Goal: Information Seeking & Learning: Find specific fact

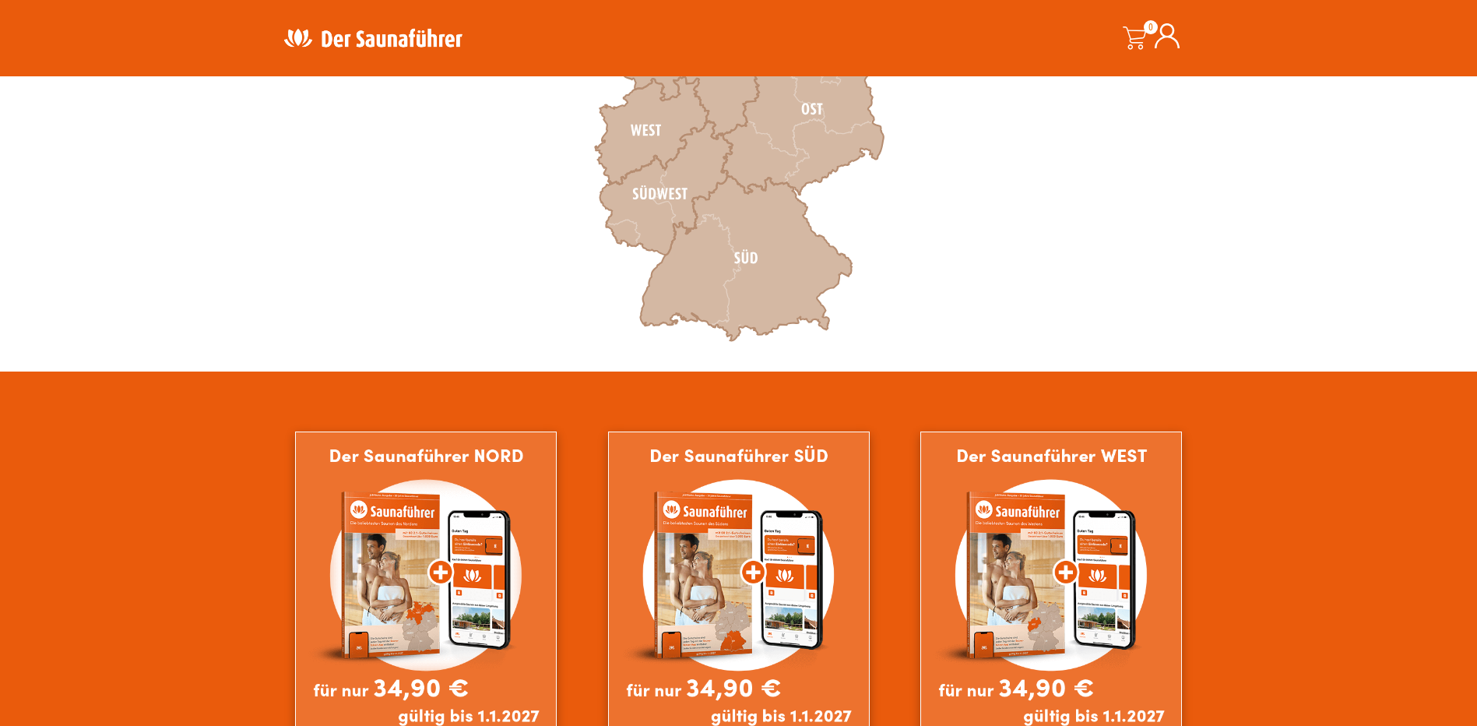
scroll to position [389, 0]
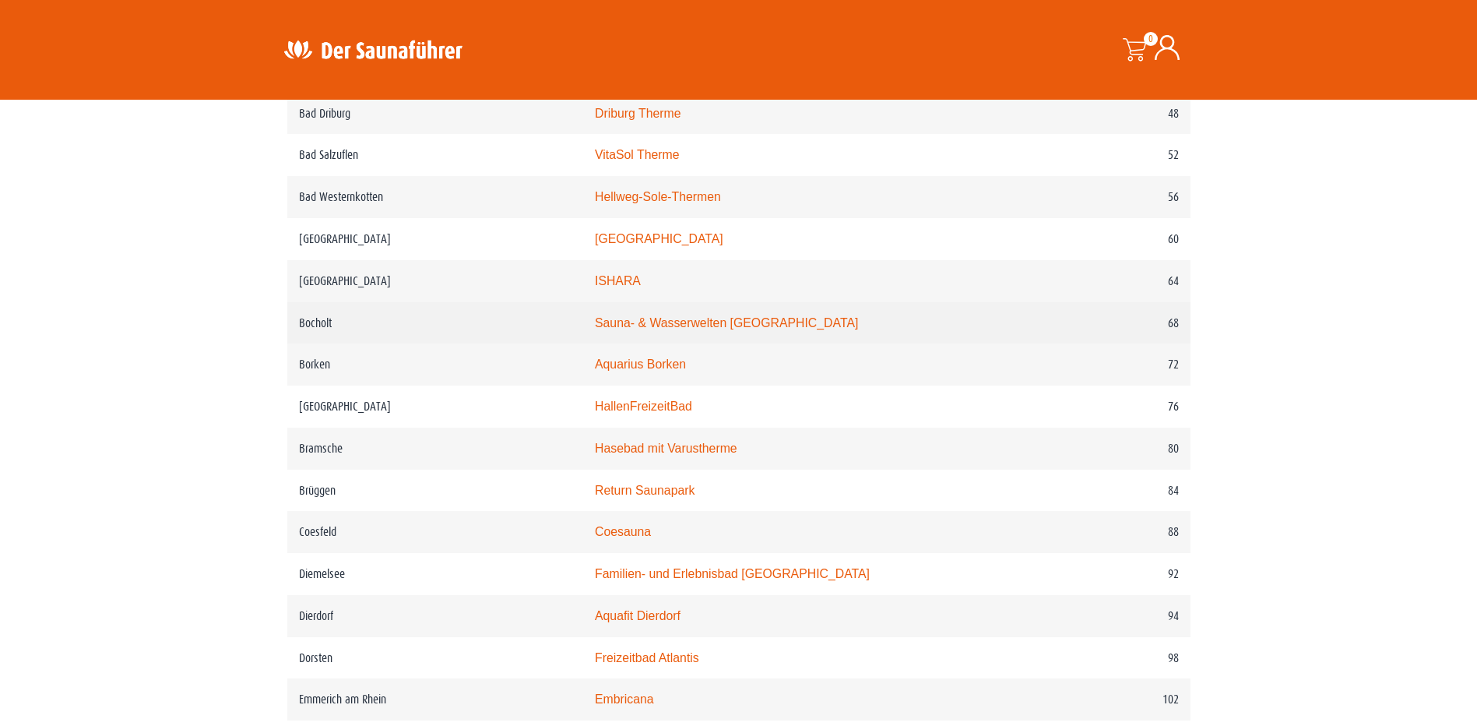
scroll to position [1090, 0]
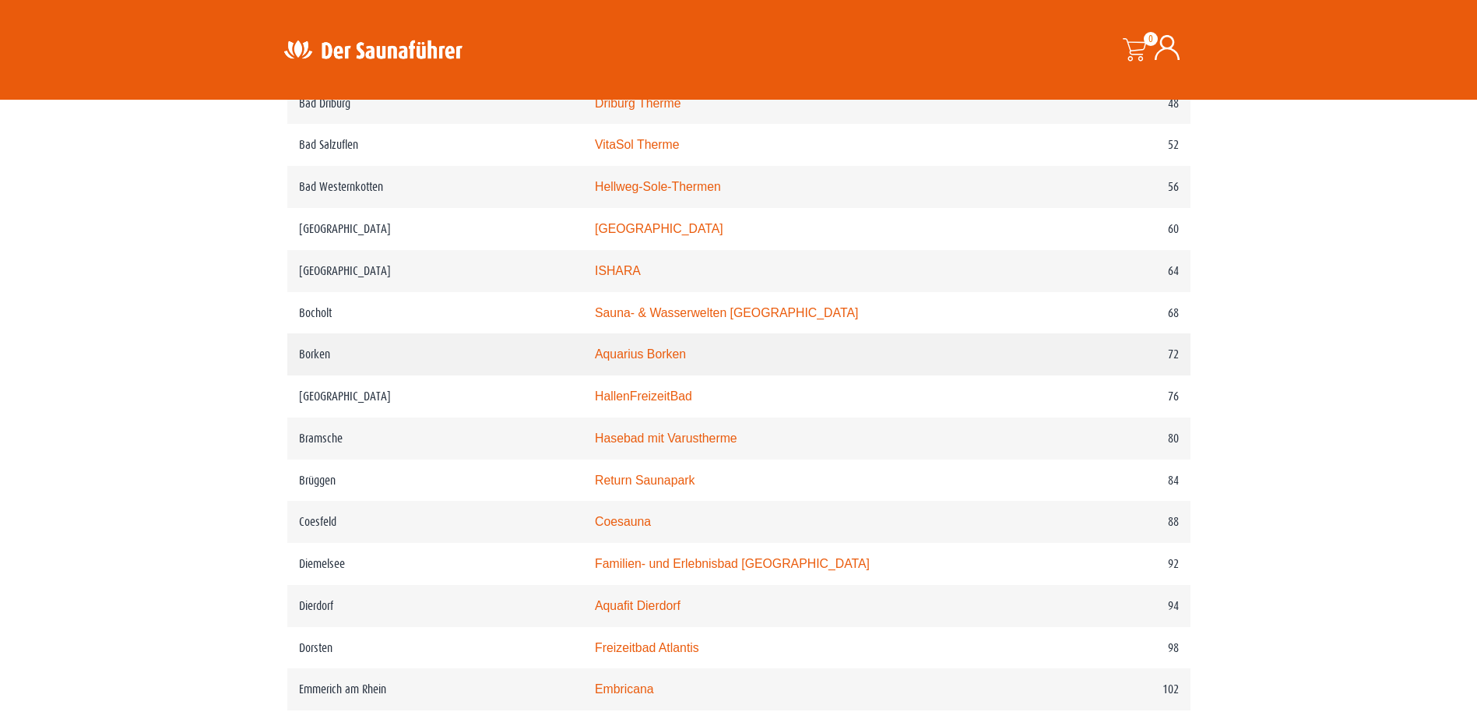
click at [655, 358] on link "Aquarius Borken" at bounding box center [640, 353] width 91 height 13
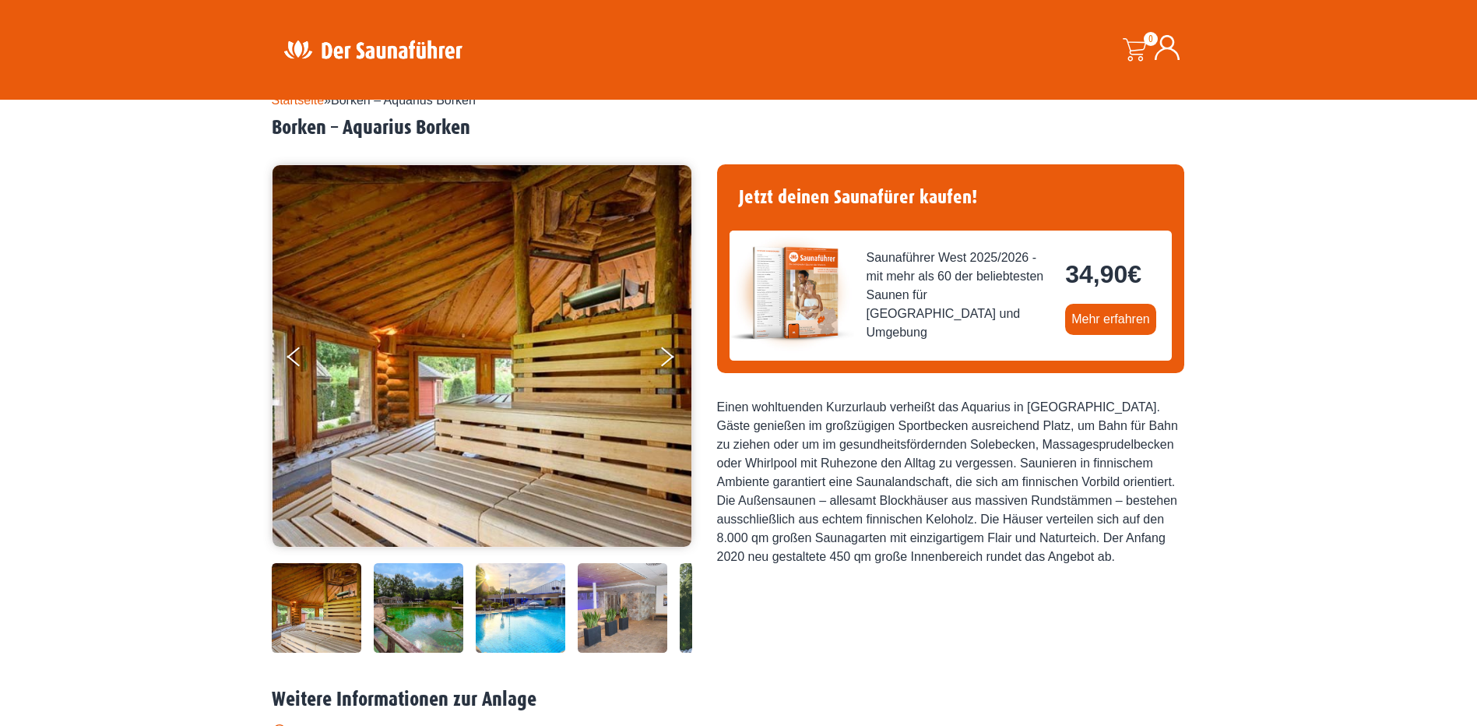
scroll to position [156, 0]
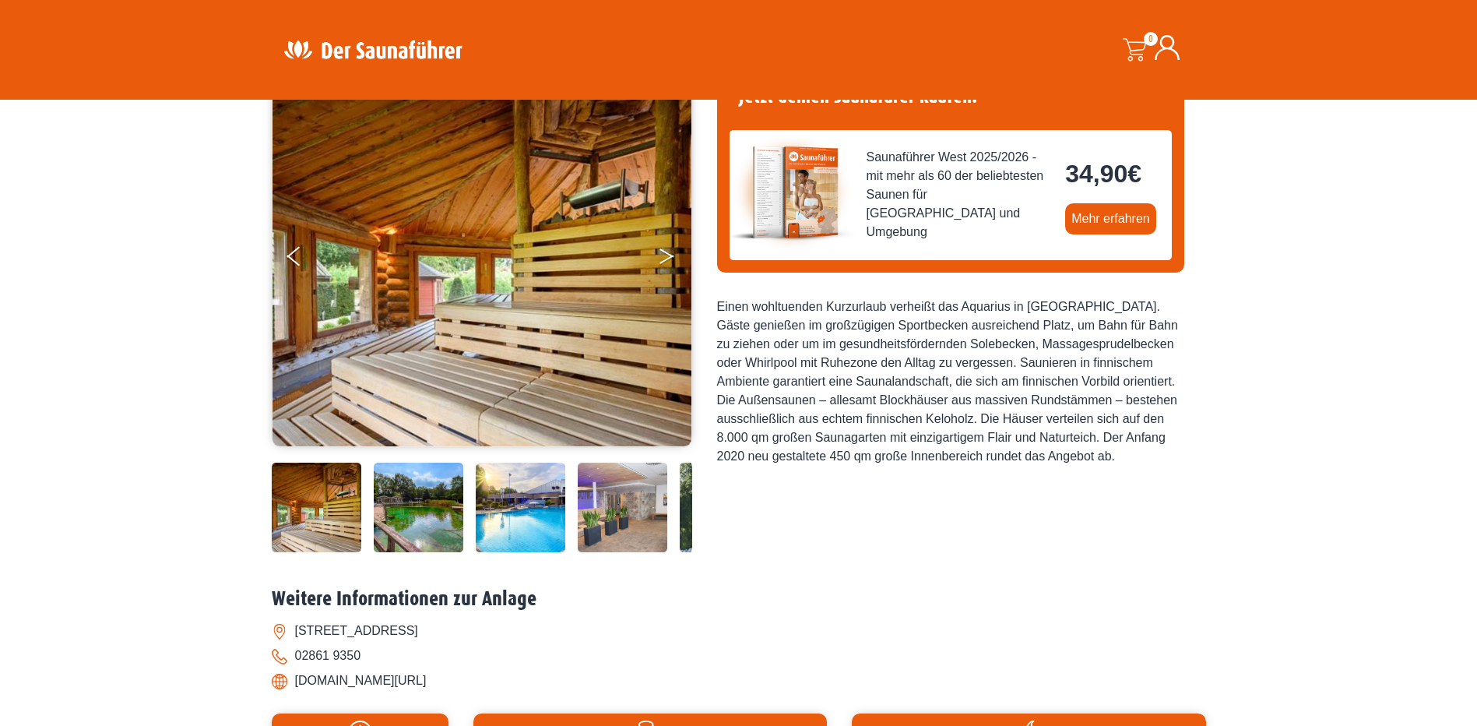
click at [659, 251] on button "Next" at bounding box center [677, 259] width 39 height 39
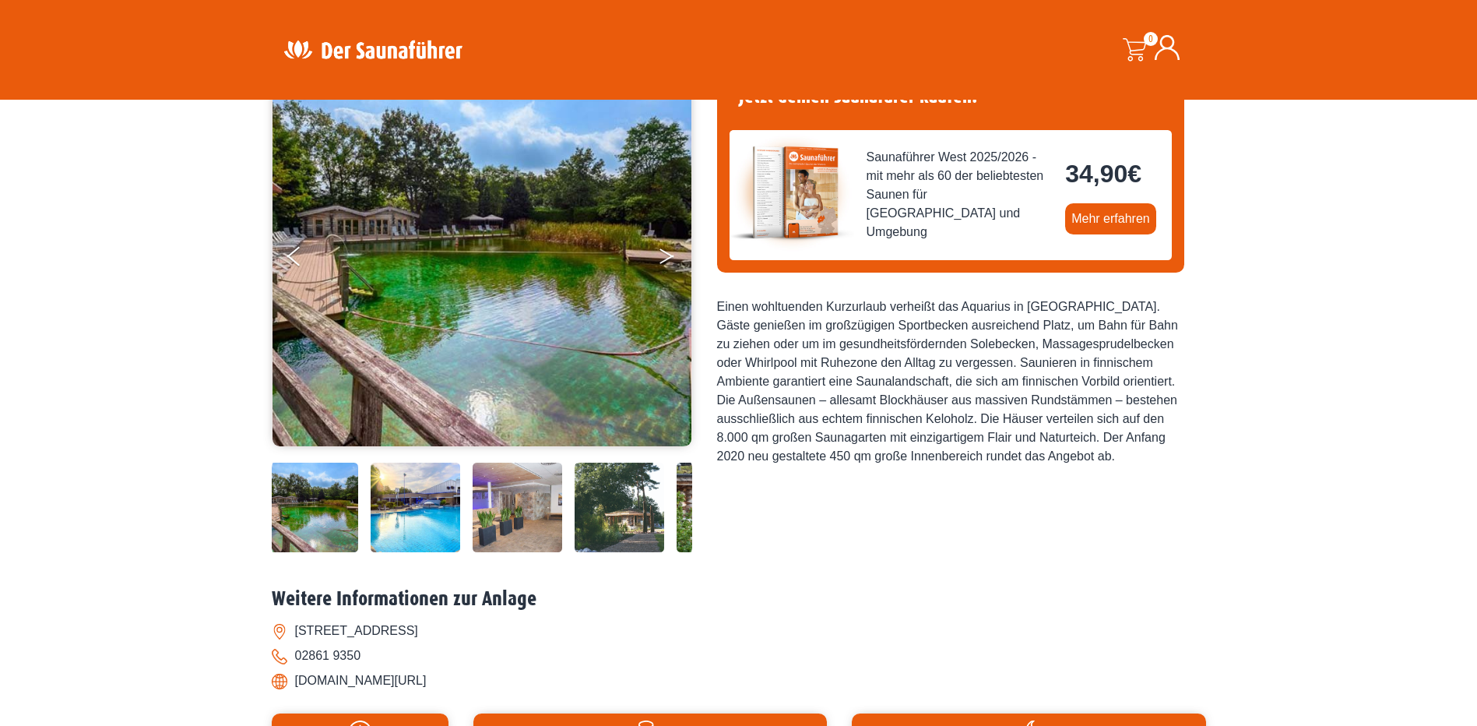
click at [659, 254] on button "Next" at bounding box center [677, 259] width 39 height 39
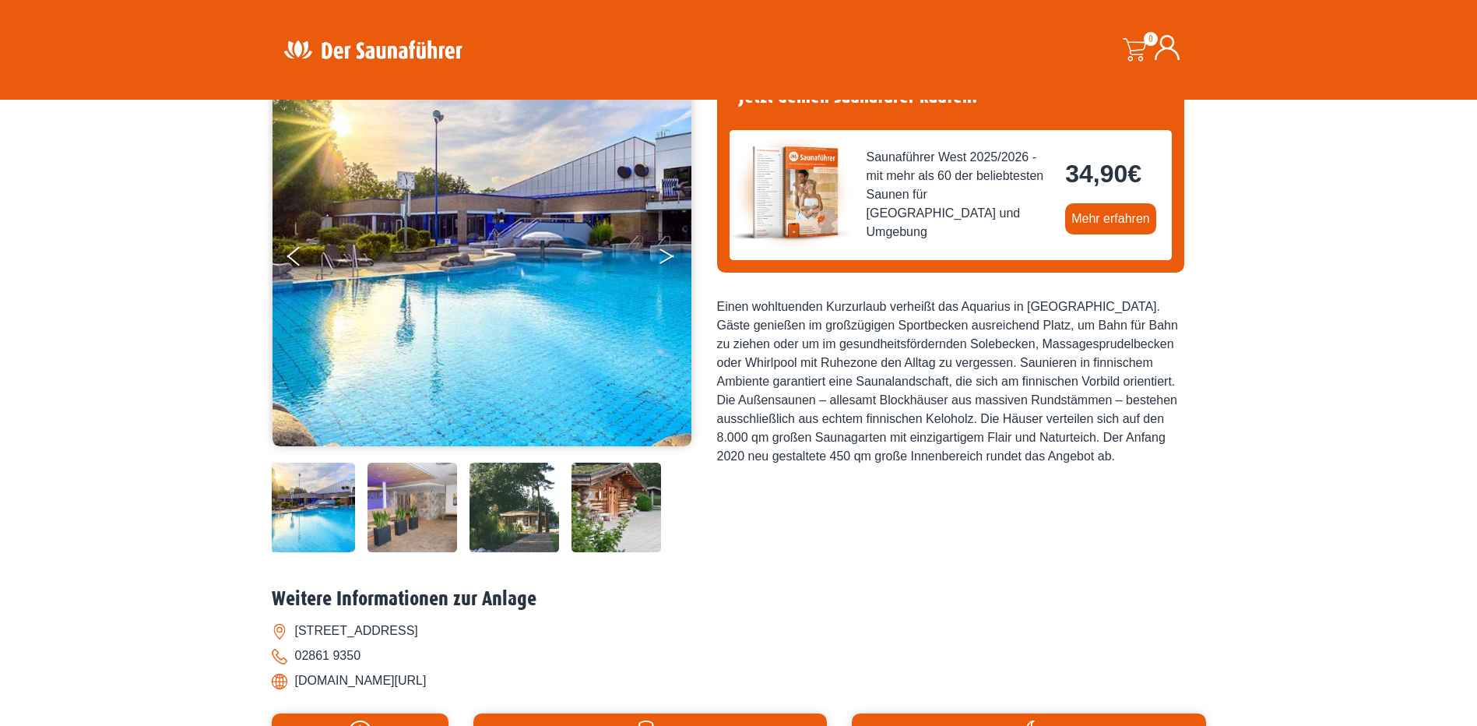
click at [659, 254] on button "Next" at bounding box center [677, 259] width 39 height 39
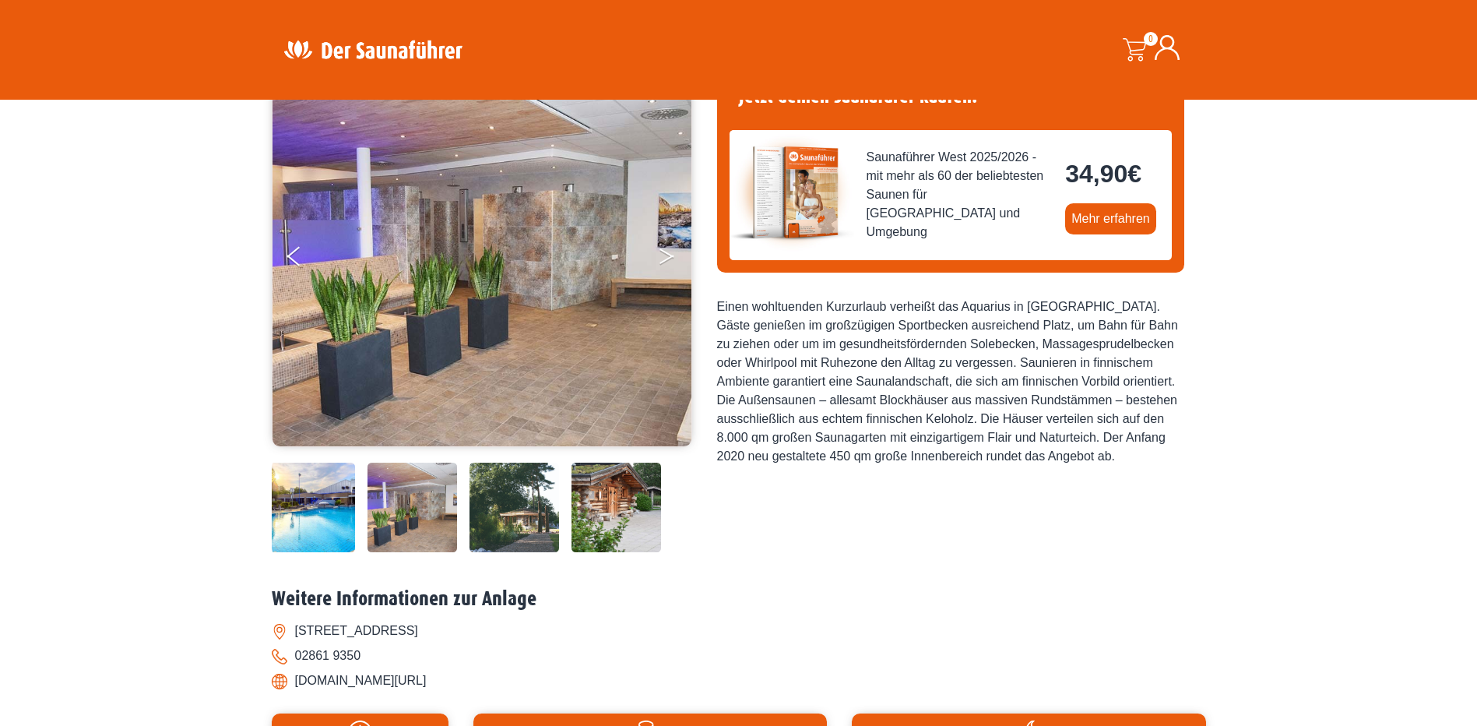
click at [662, 251] on icon "Next" at bounding box center [666, 252] width 14 height 9
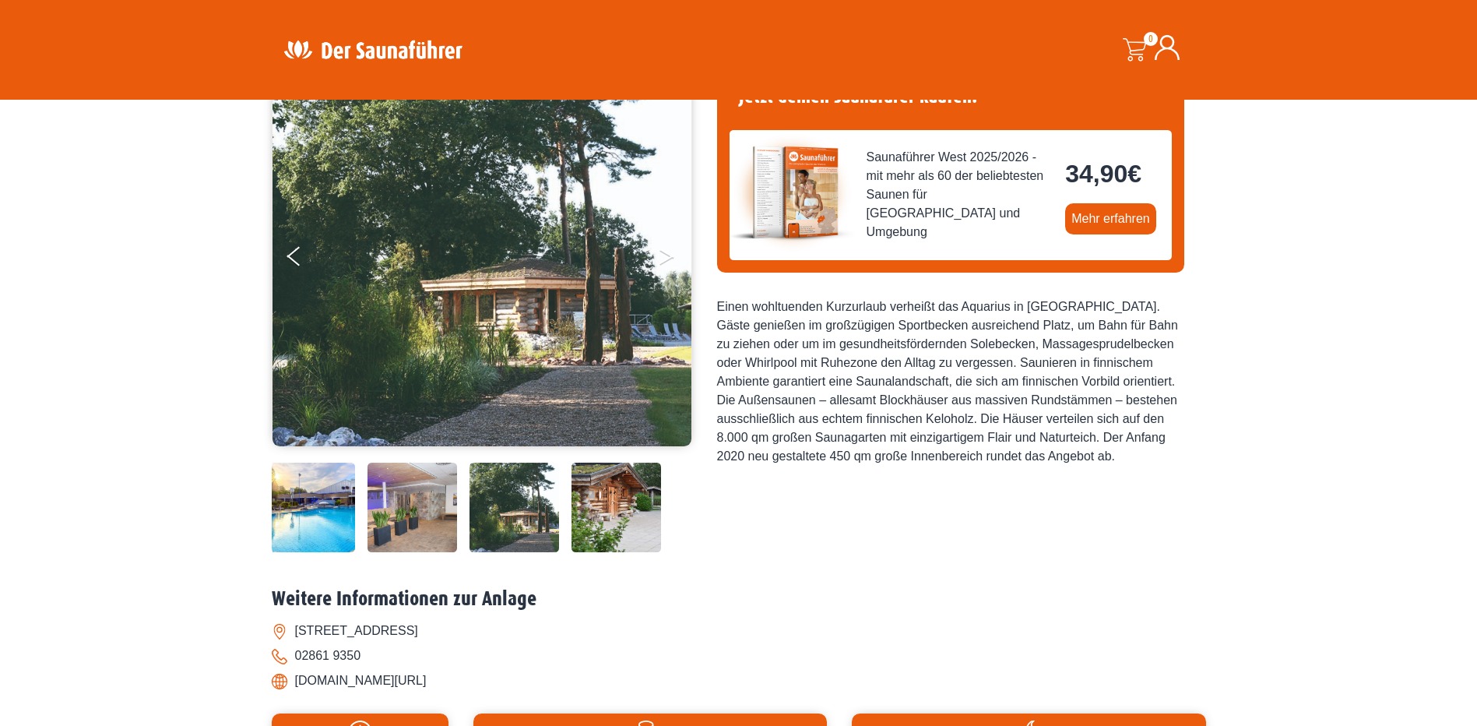
click at [662, 251] on icon "Next" at bounding box center [666, 252] width 14 height 9
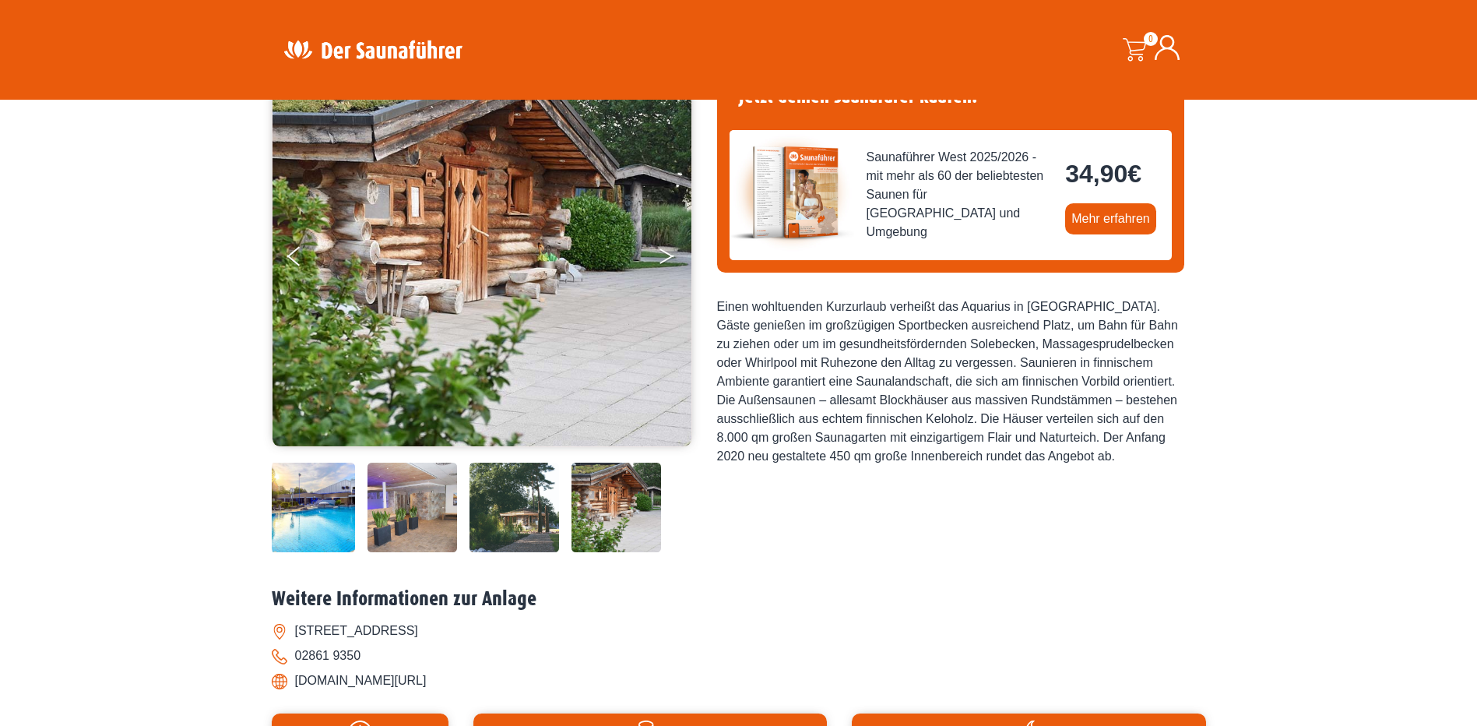
click at [663, 250] on button "Next" at bounding box center [677, 259] width 39 height 39
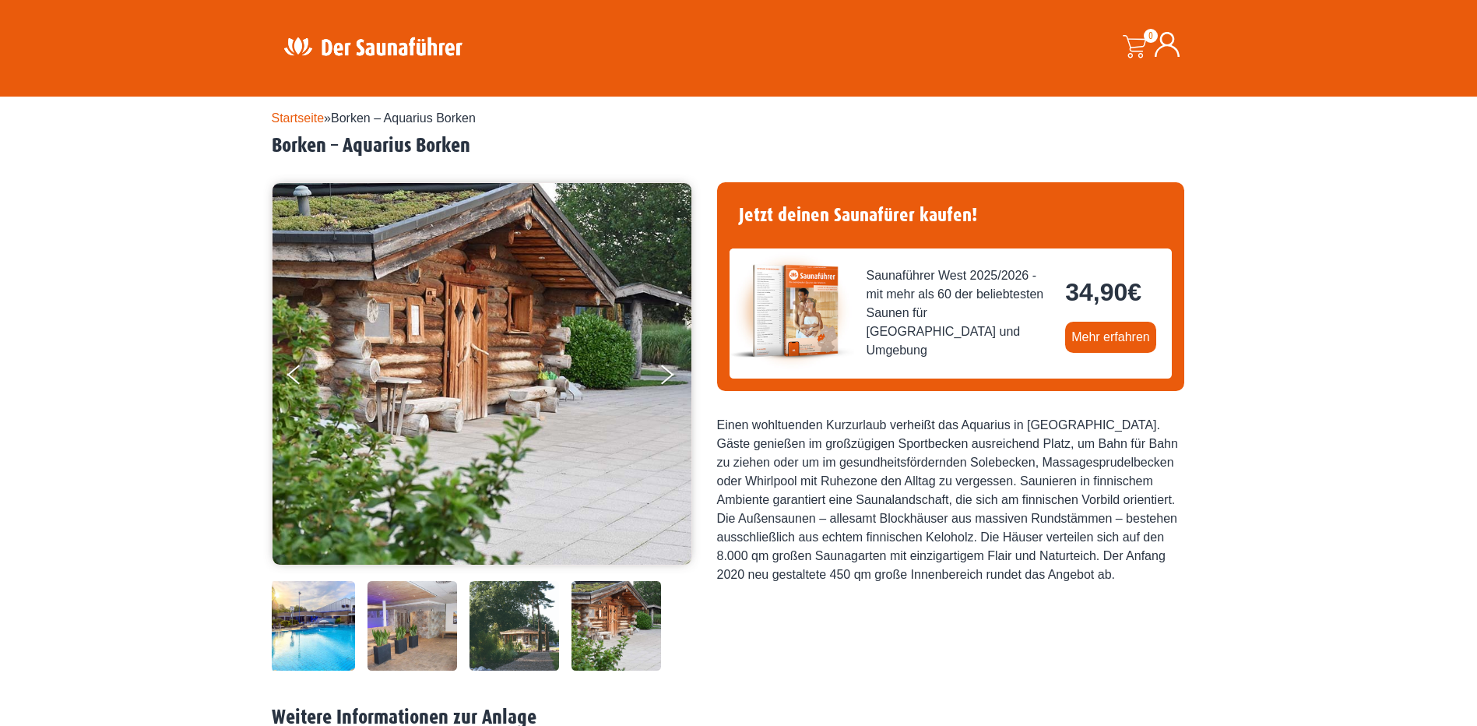
scroll to position [0, 0]
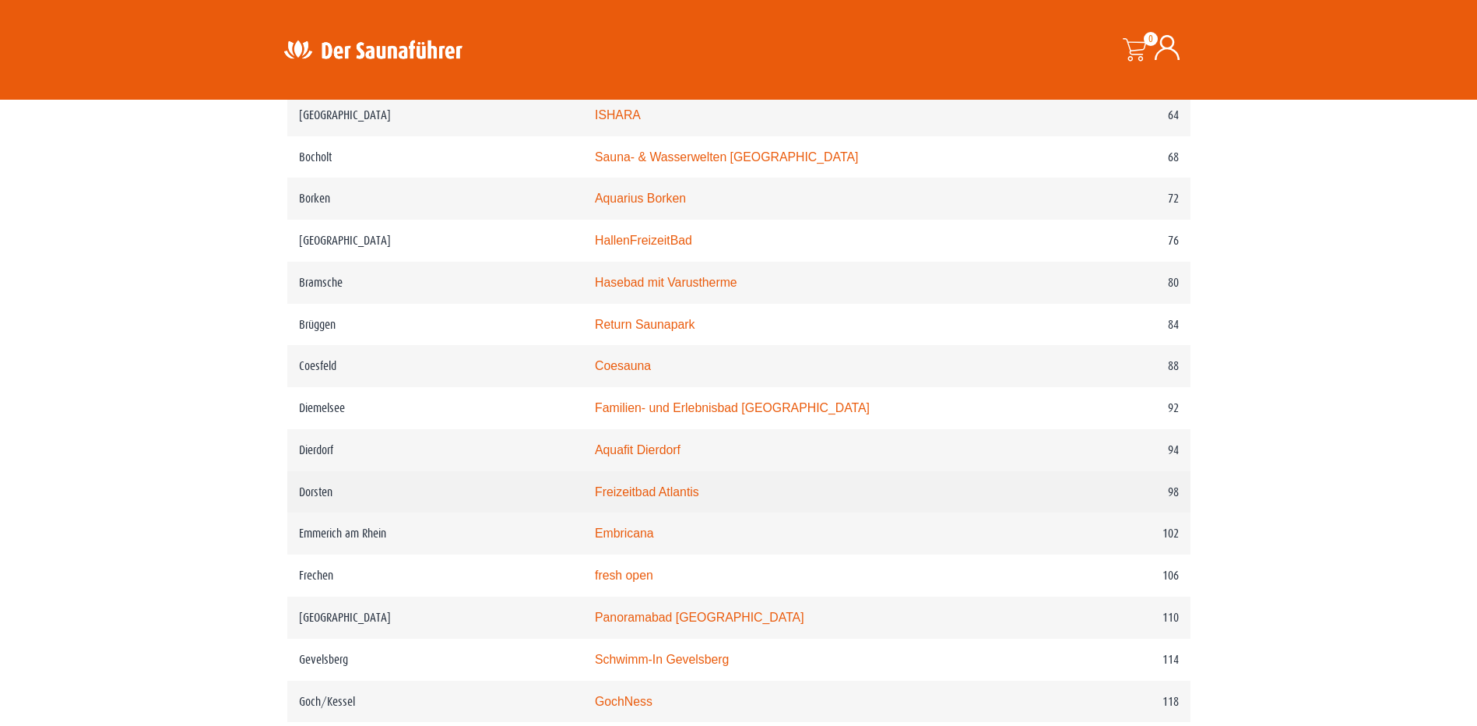
scroll to position [1401, 0]
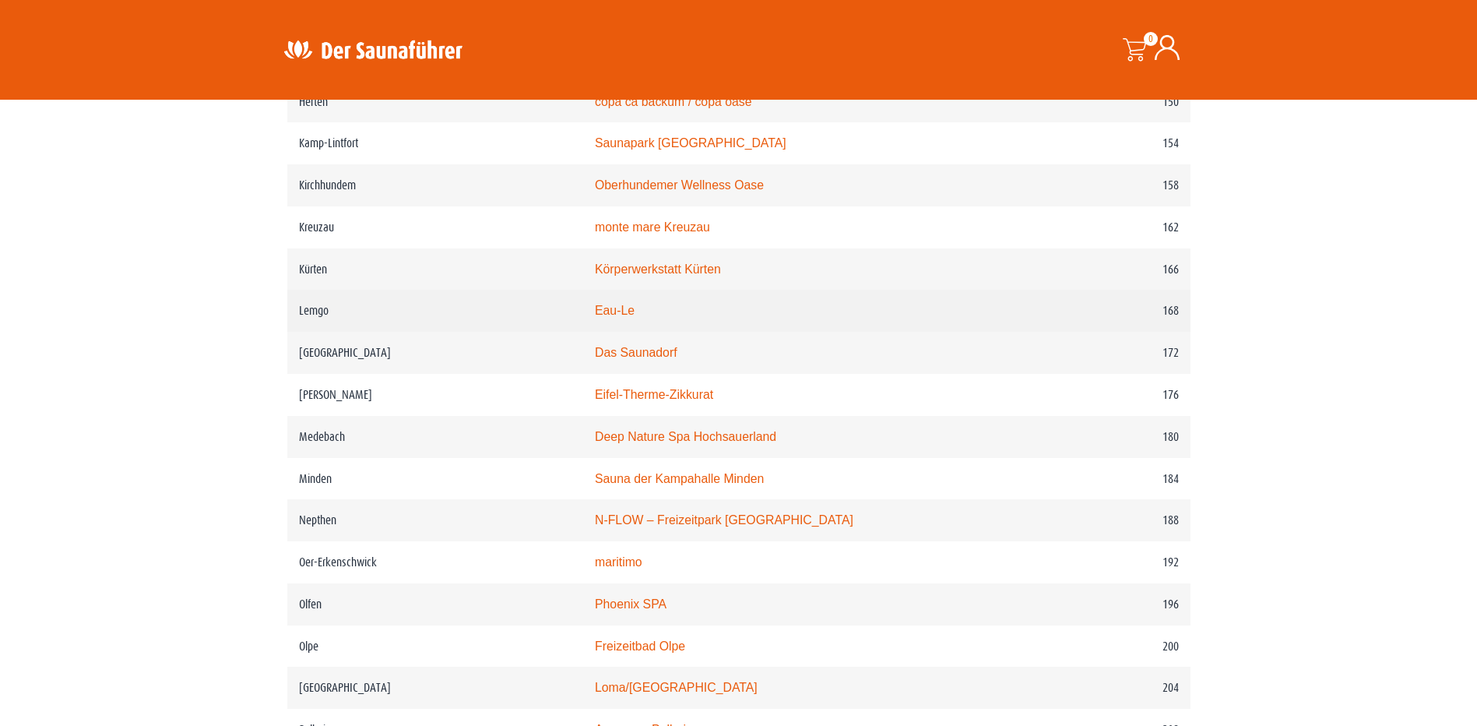
scroll to position [2258, 0]
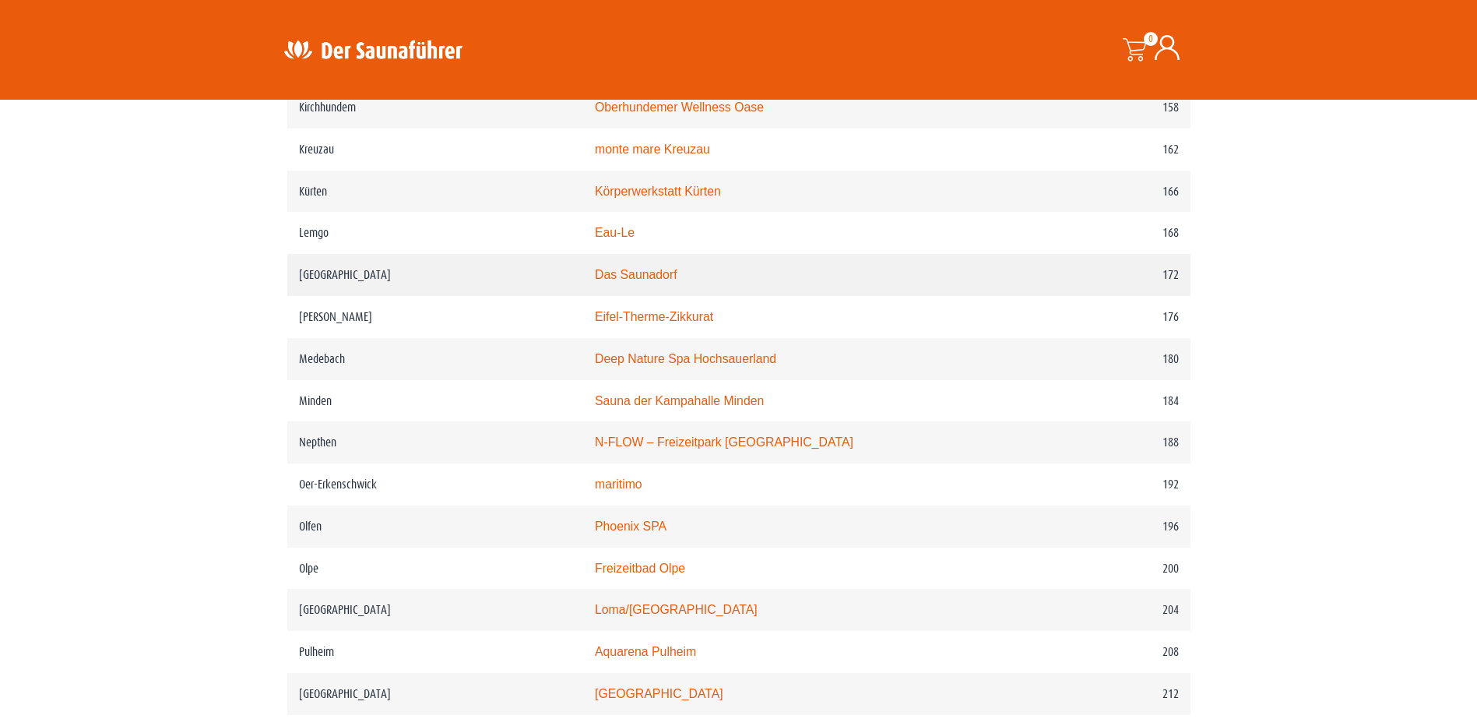
click at [655, 281] on link "Das Saunadorf" at bounding box center [636, 274] width 83 height 13
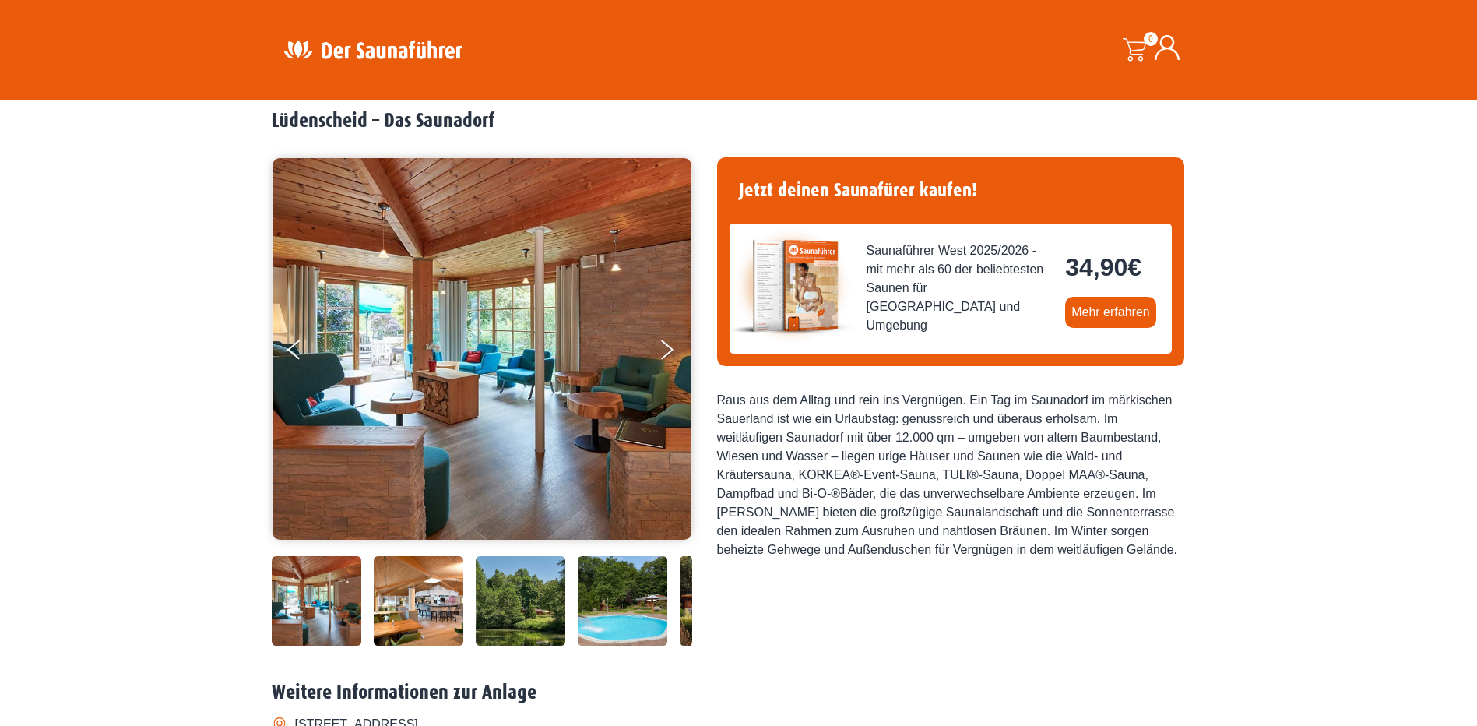
scroll to position [156, 0]
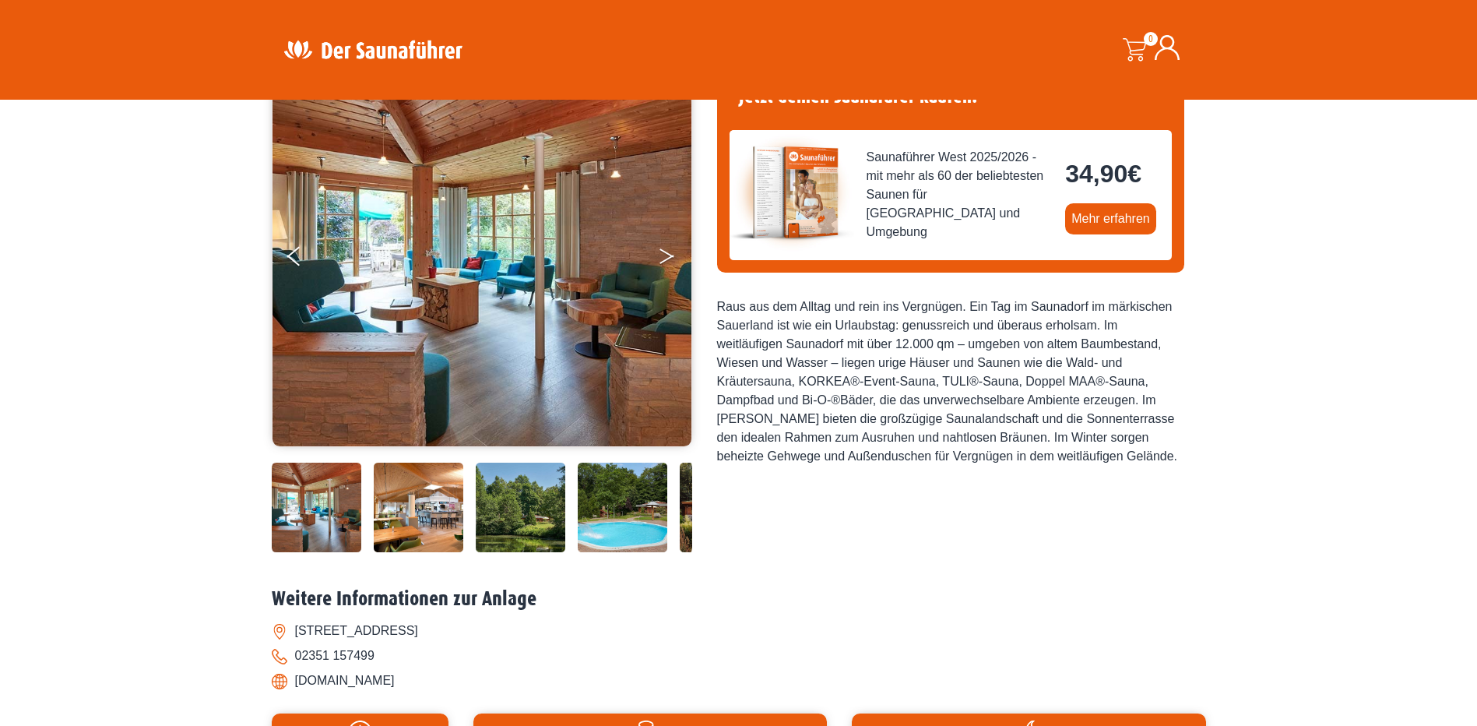
click at [669, 257] on icon "Next" at bounding box center [666, 259] width 14 height 9
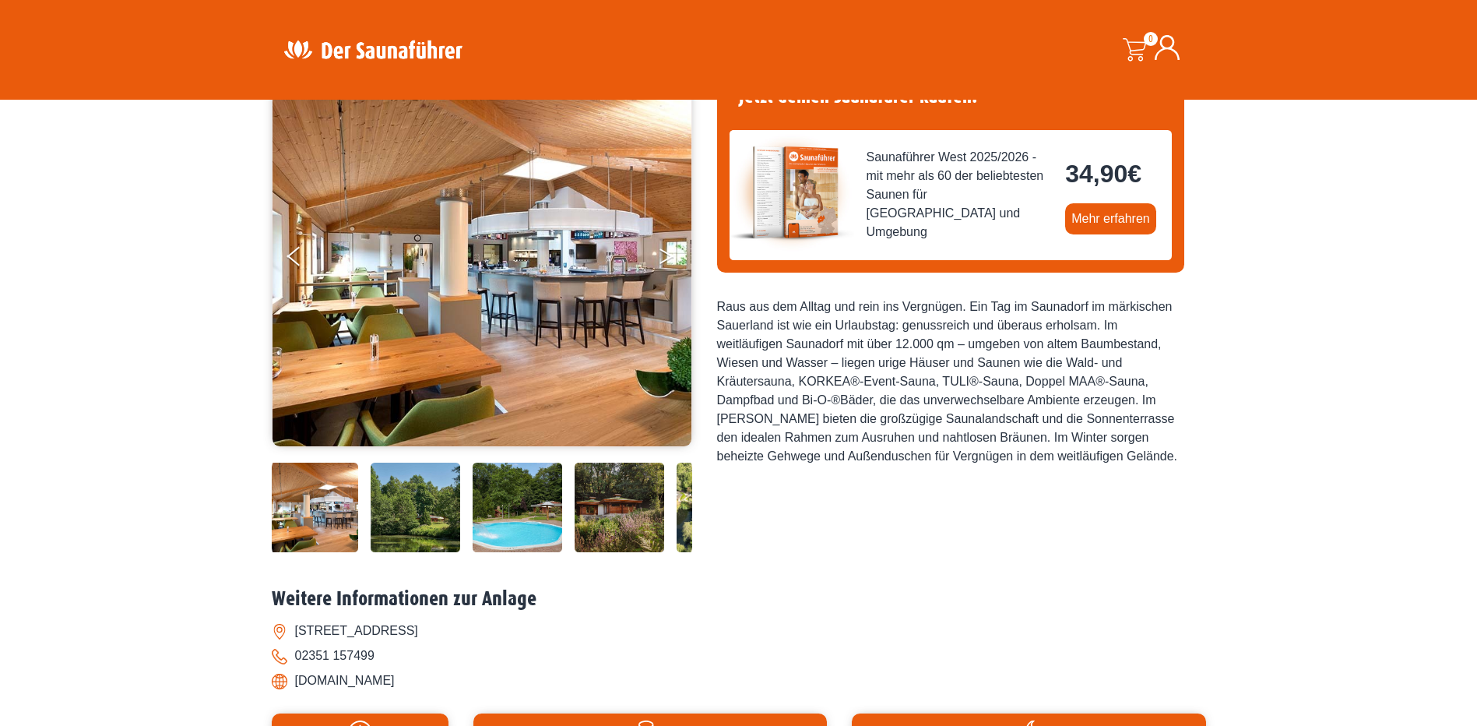
click at [669, 255] on icon "Next" at bounding box center [666, 252] width 14 height 9
click at [662, 251] on icon "Next" at bounding box center [666, 252] width 14 height 9
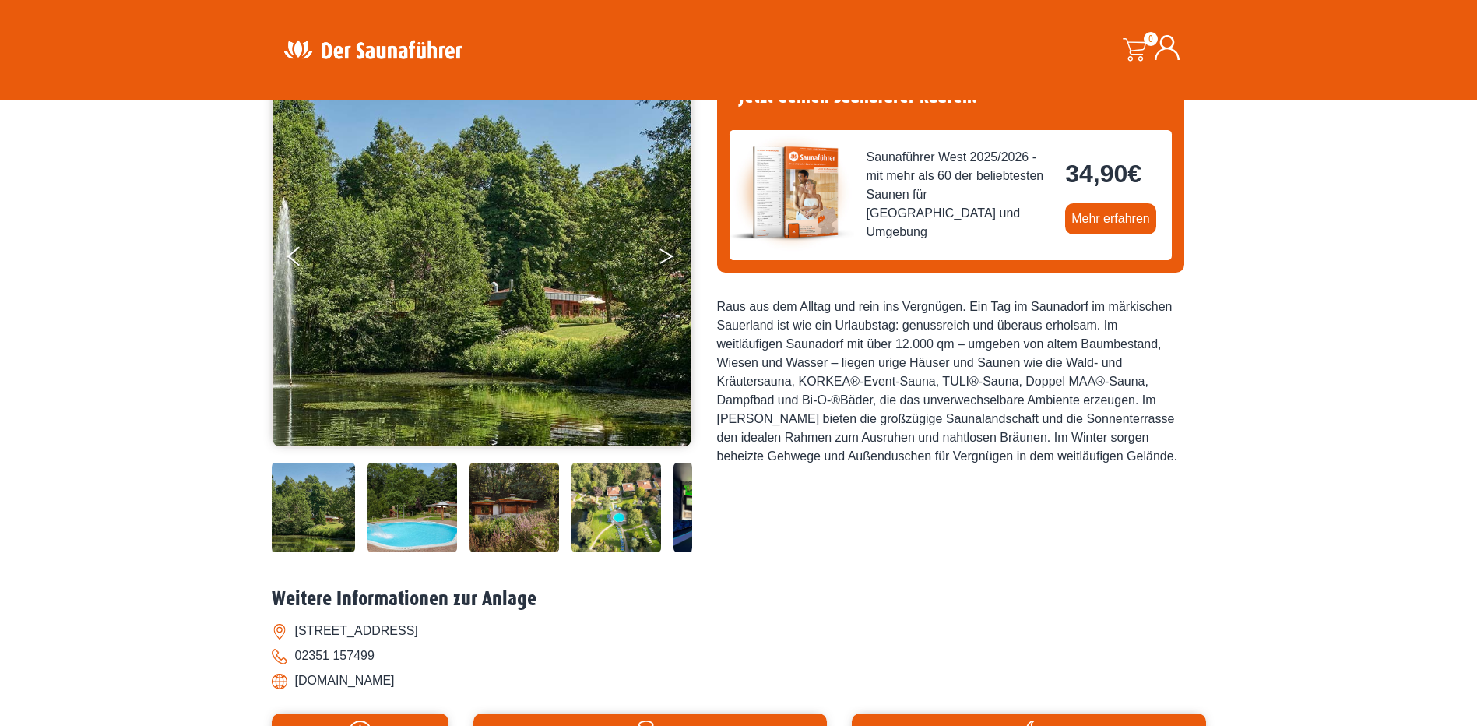
click at [666, 255] on button "Next" at bounding box center [677, 259] width 39 height 39
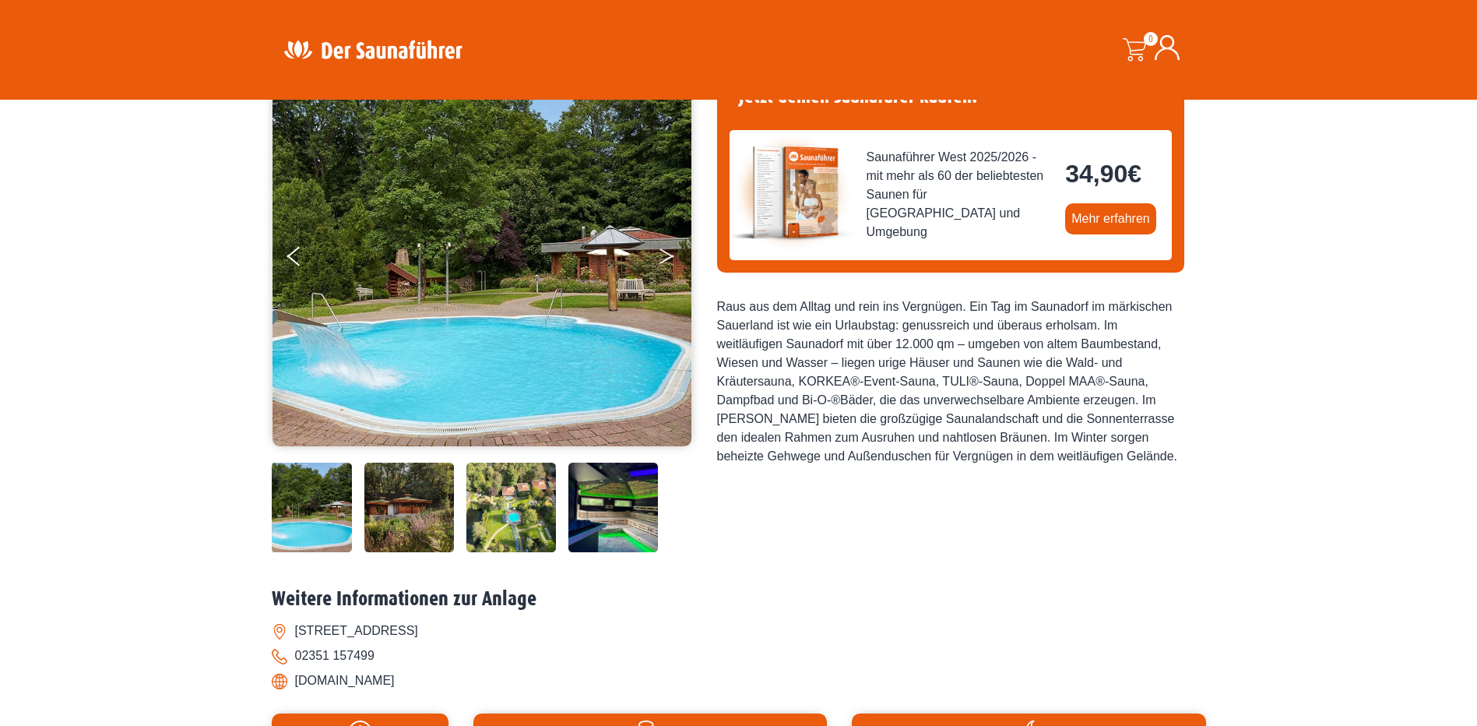
click at [666, 255] on button "Next" at bounding box center [677, 259] width 39 height 39
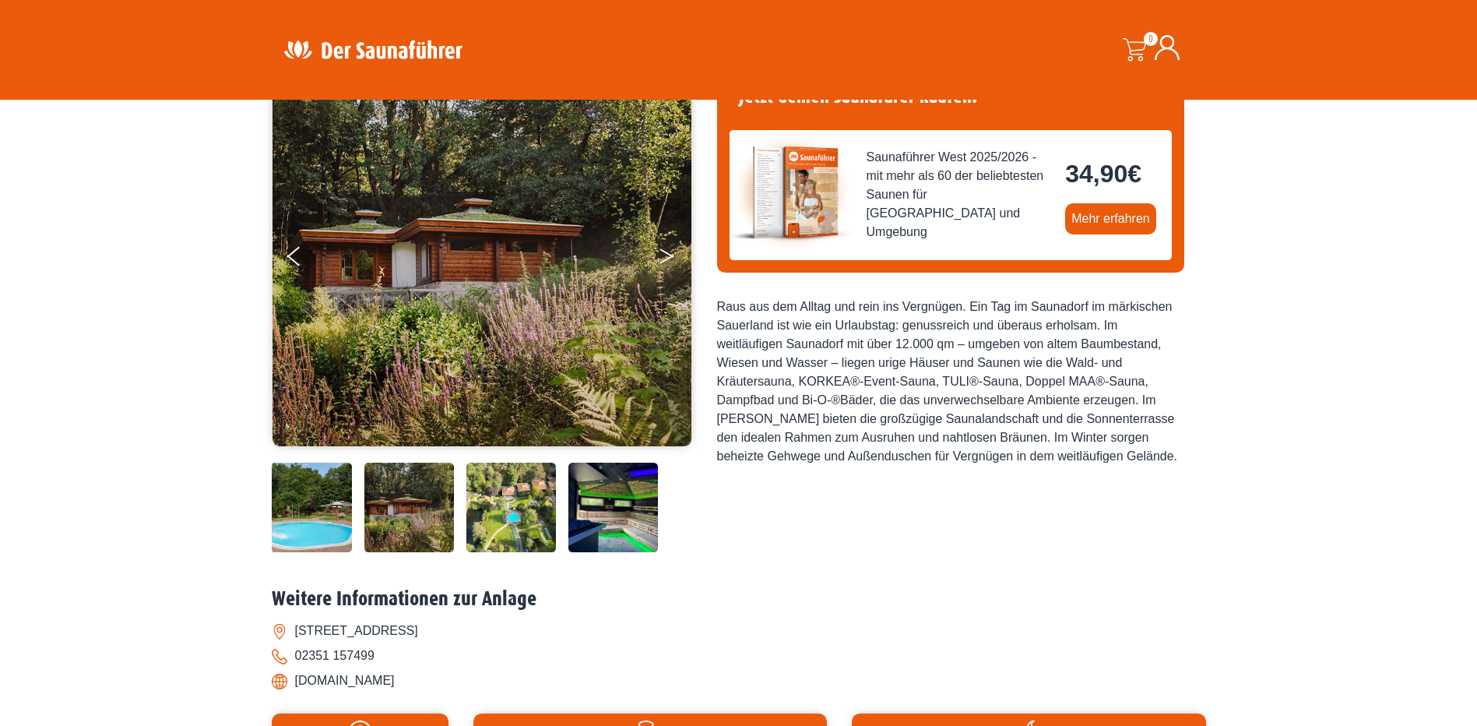
click at [664, 249] on button "Next" at bounding box center [677, 259] width 39 height 39
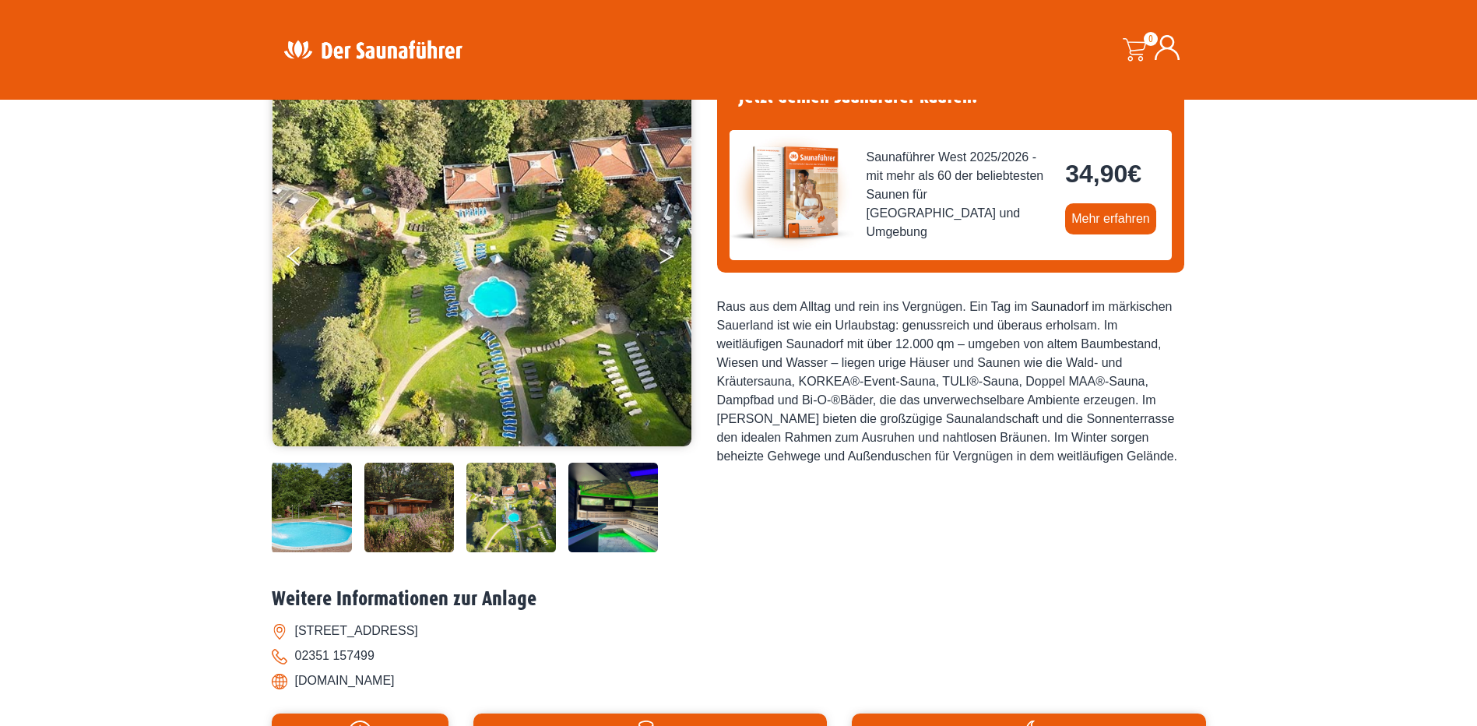
click at [664, 247] on button "Next" at bounding box center [677, 259] width 39 height 39
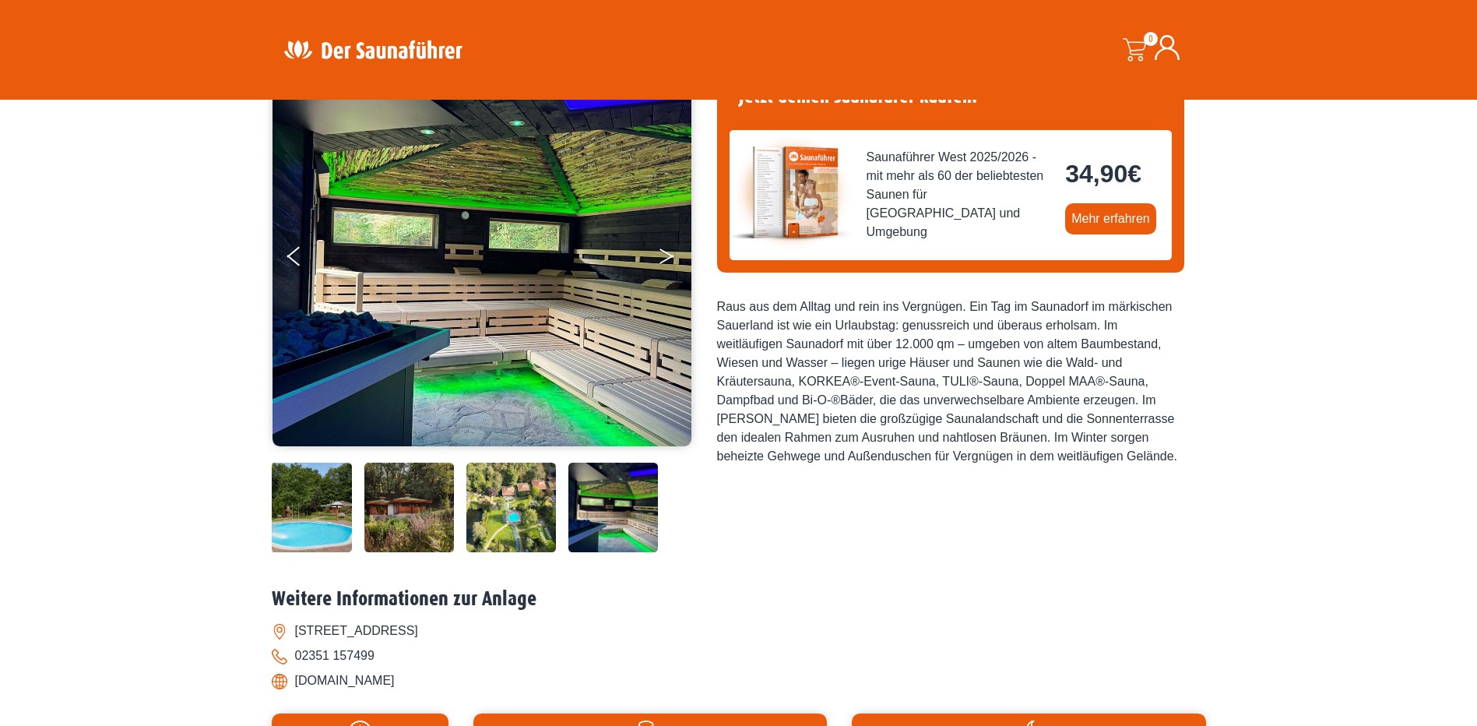
click at [664, 247] on button "Next" at bounding box center [677, 259] width 39 height 39
click at [276, 680] on li "[DOMAIN_NAME]" at bounding box center [739, 680] width 934 height 25
drag, startPoint x: 396, startPoint y: 683, endPoint x: 292, endPoint y: 673, distance: 104.8
click at [290, 673] on li "[DOMAIN_NAME]" at bounding box center [739, 680] width 934 height 25
drag, startPoint x: 292, startPoint y: 673, endPoint x: 303, endPoint y: 673, distance: 10.9
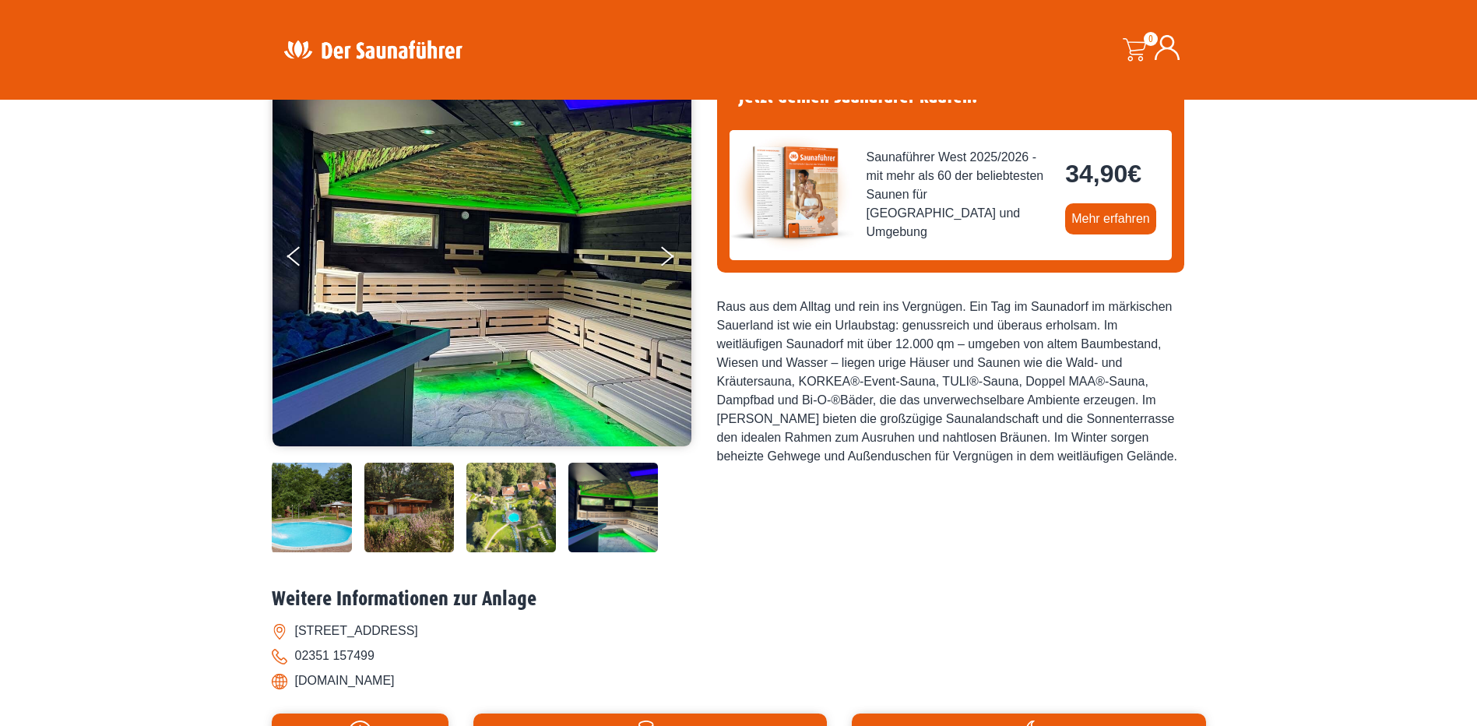
copy li "[DOMAIN_NAME]"
